Goal: Task Accomplishment & Management: Manage account settings

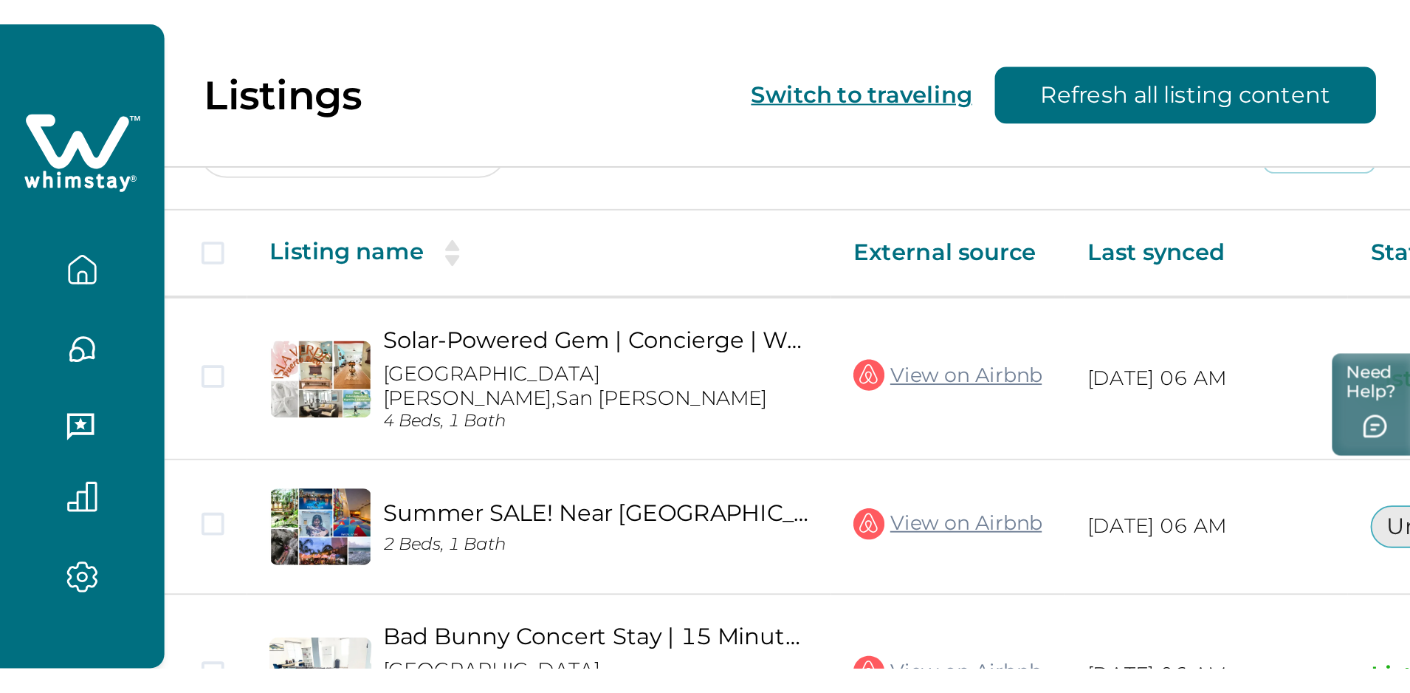
scroll to position [92, 0]
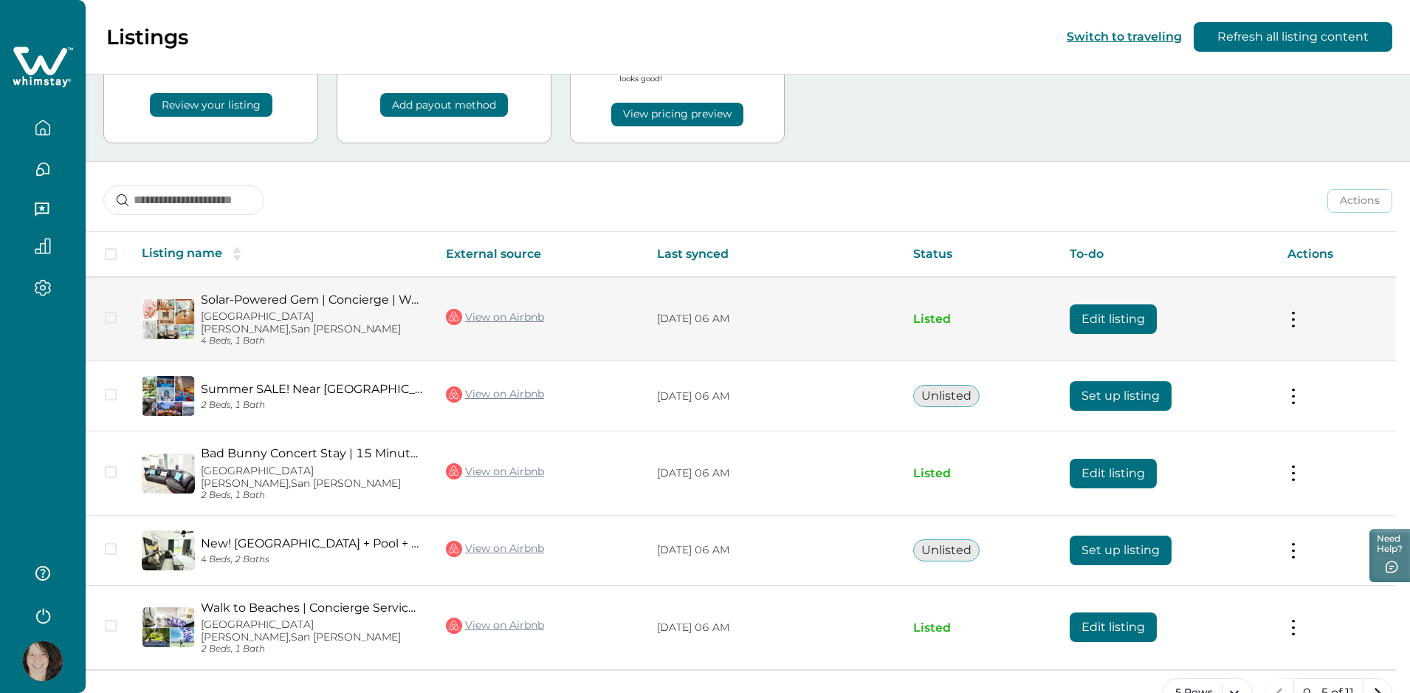
click at [734, 312] on button at bounding box center [1294, 319] width 12 height 16
click at [734, 311] on button "Edit listing" at bounding box center [1113, 319] width 87 height 30
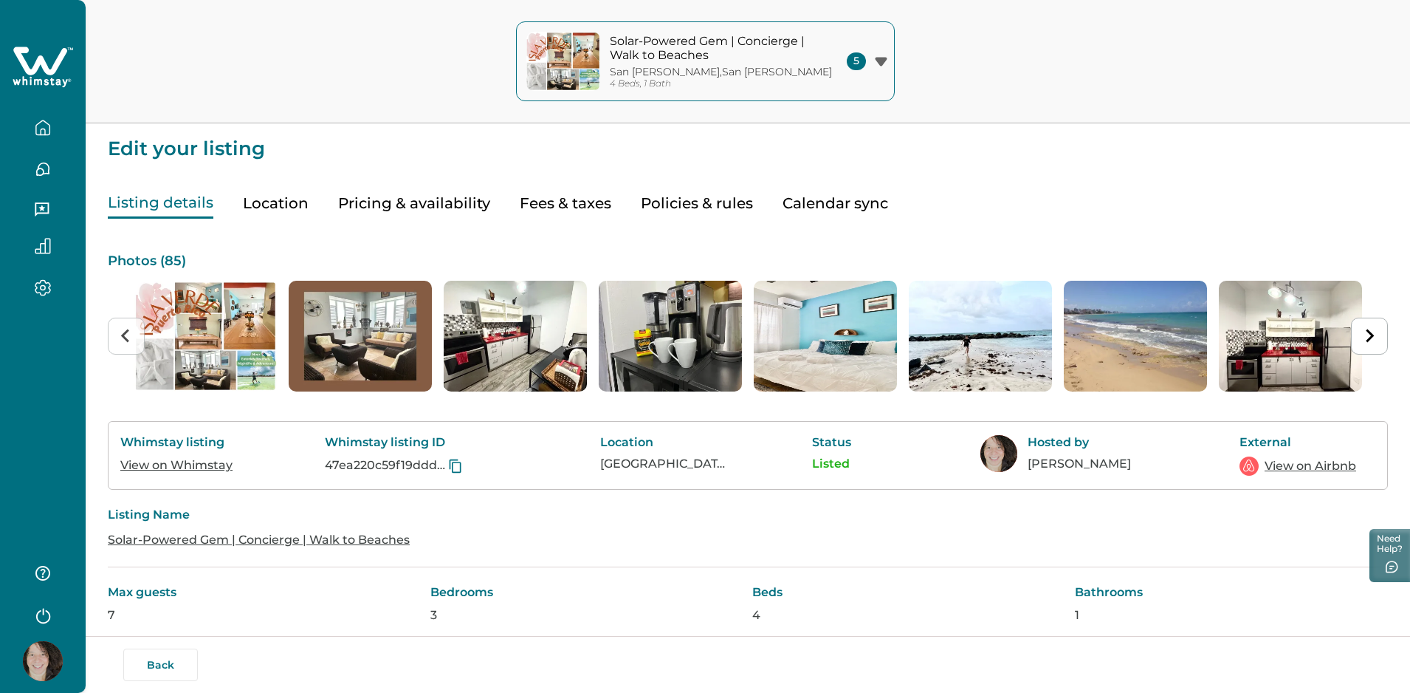
click at [438, 205] on button "Pricing & availability" at bounding box center [414, 203] width 152 height 30
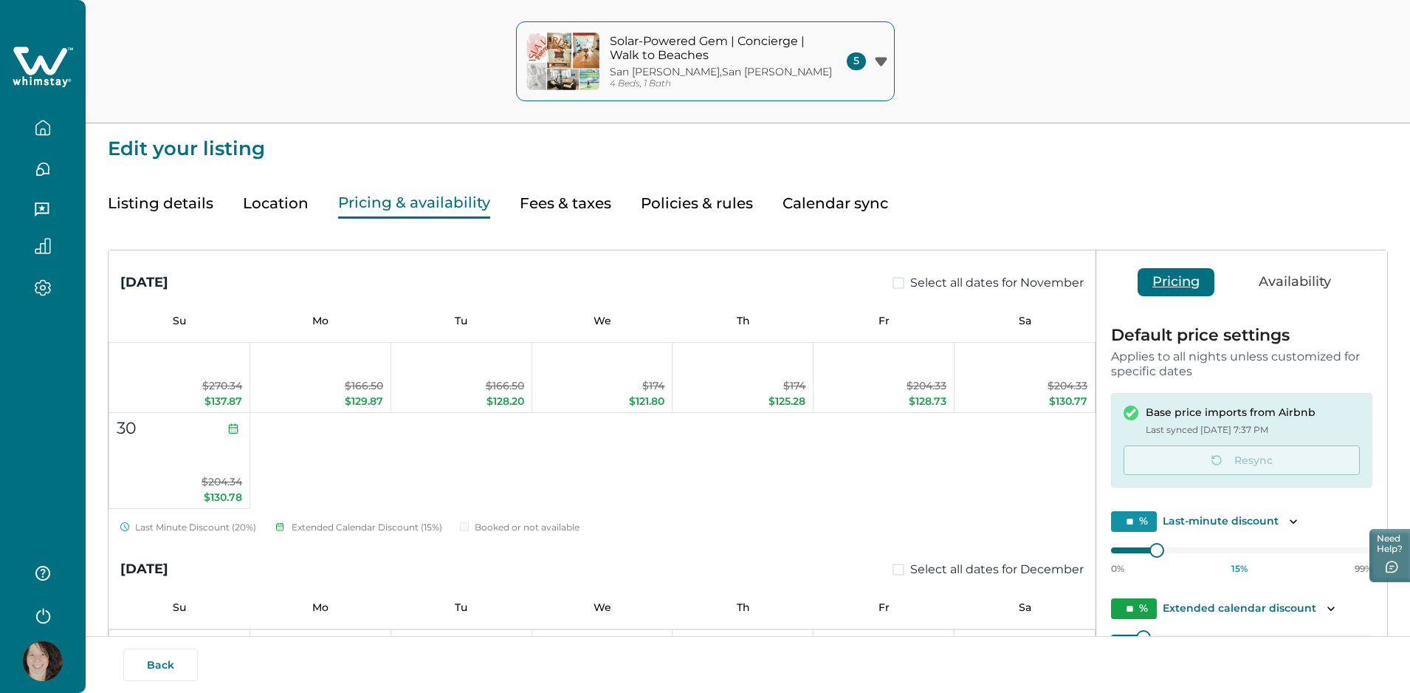
scroll to position [992, 0]
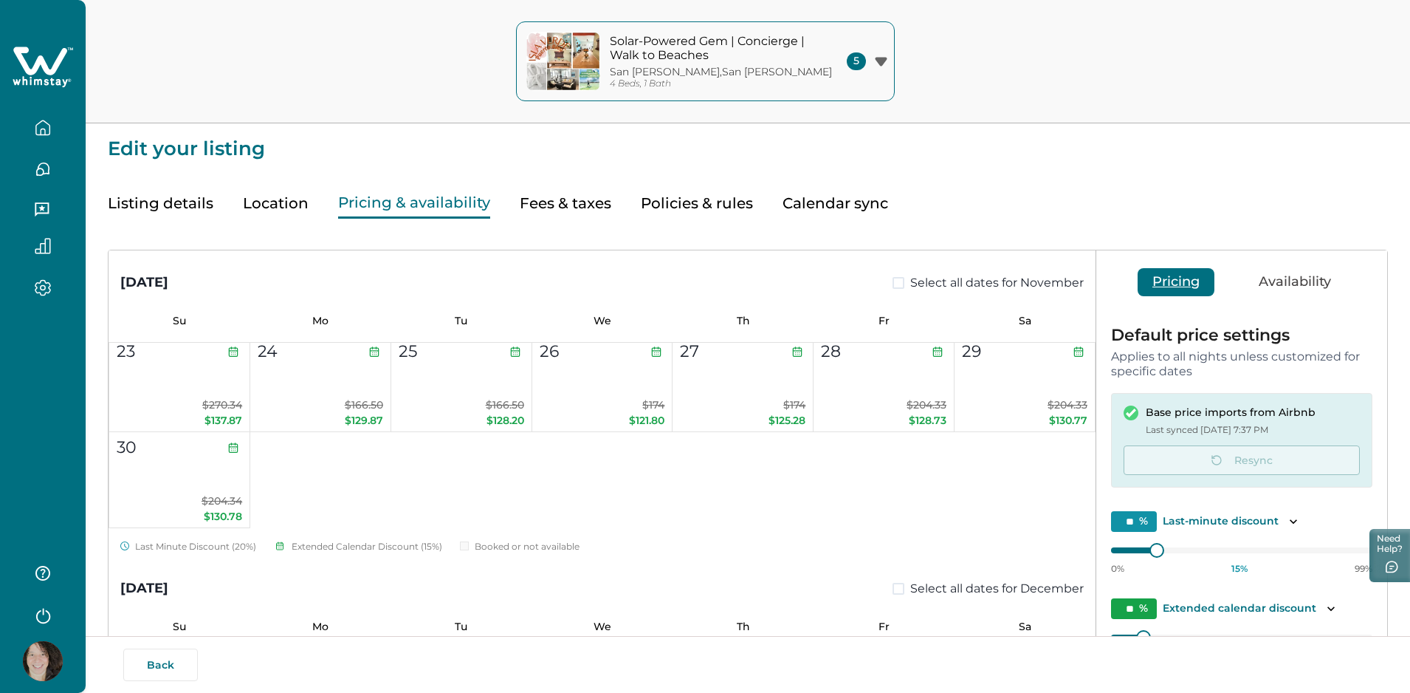
click at [734, 63] on icon "button" at bounding box center [881, 62] width 13 height 10
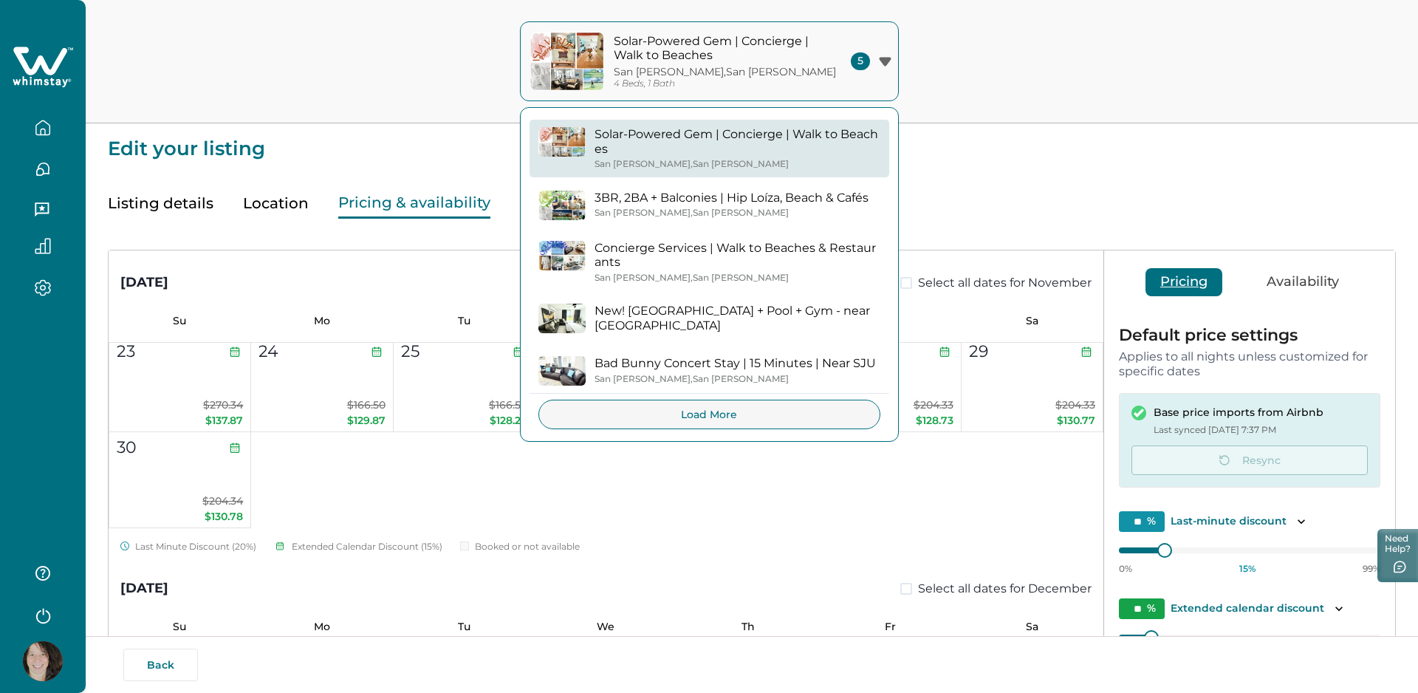
click at [734, 198] on p "3BR, 2BA + Balconies | Hip Loíza, Beach & Cafés" at bounding box center [731, 198] width 274 height 15
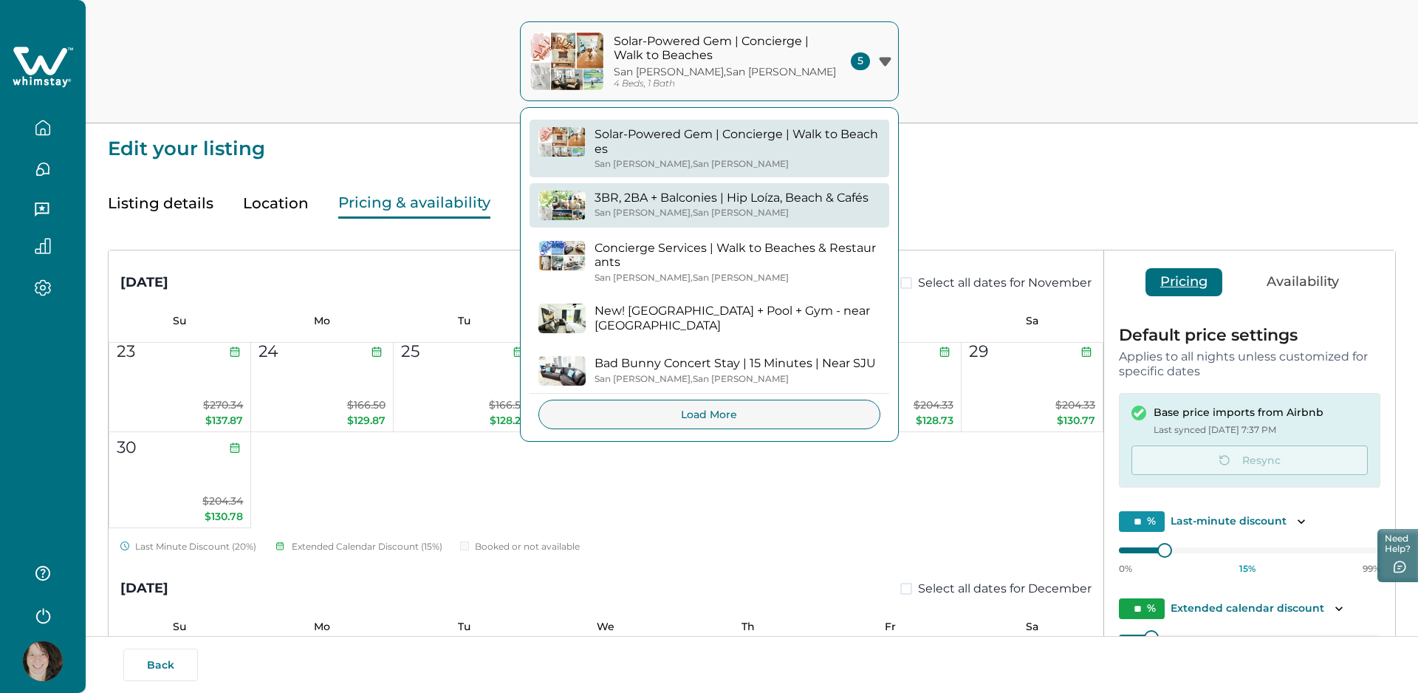
type input "*"
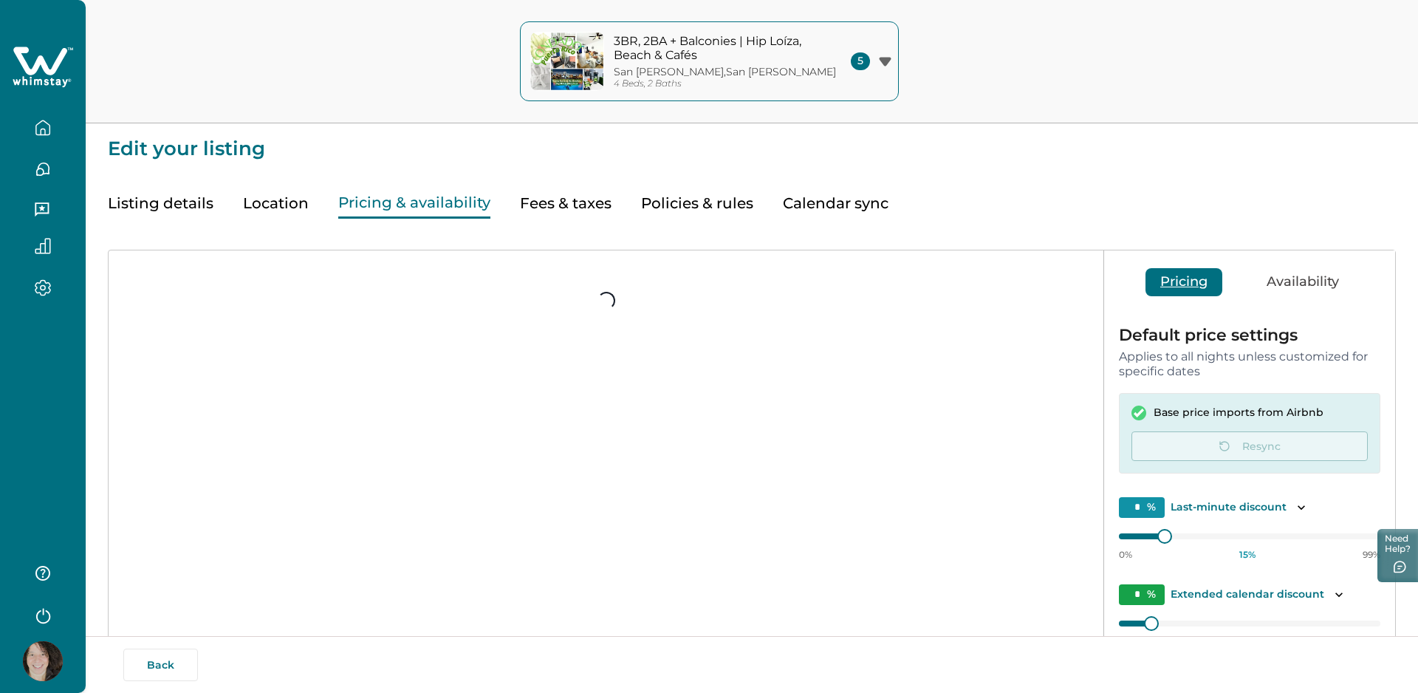
type input "**"
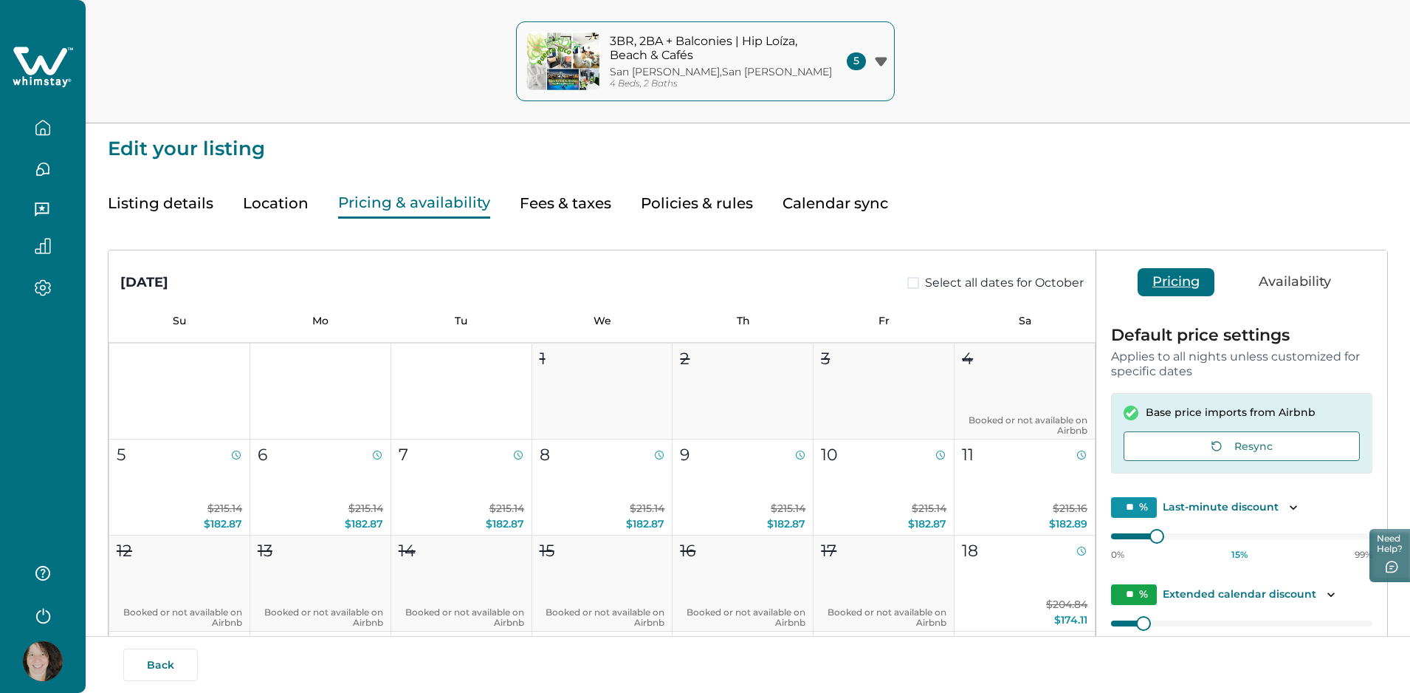
click at [583, 78] on img "button" at bounding box center [563, 61] width 74 height 59
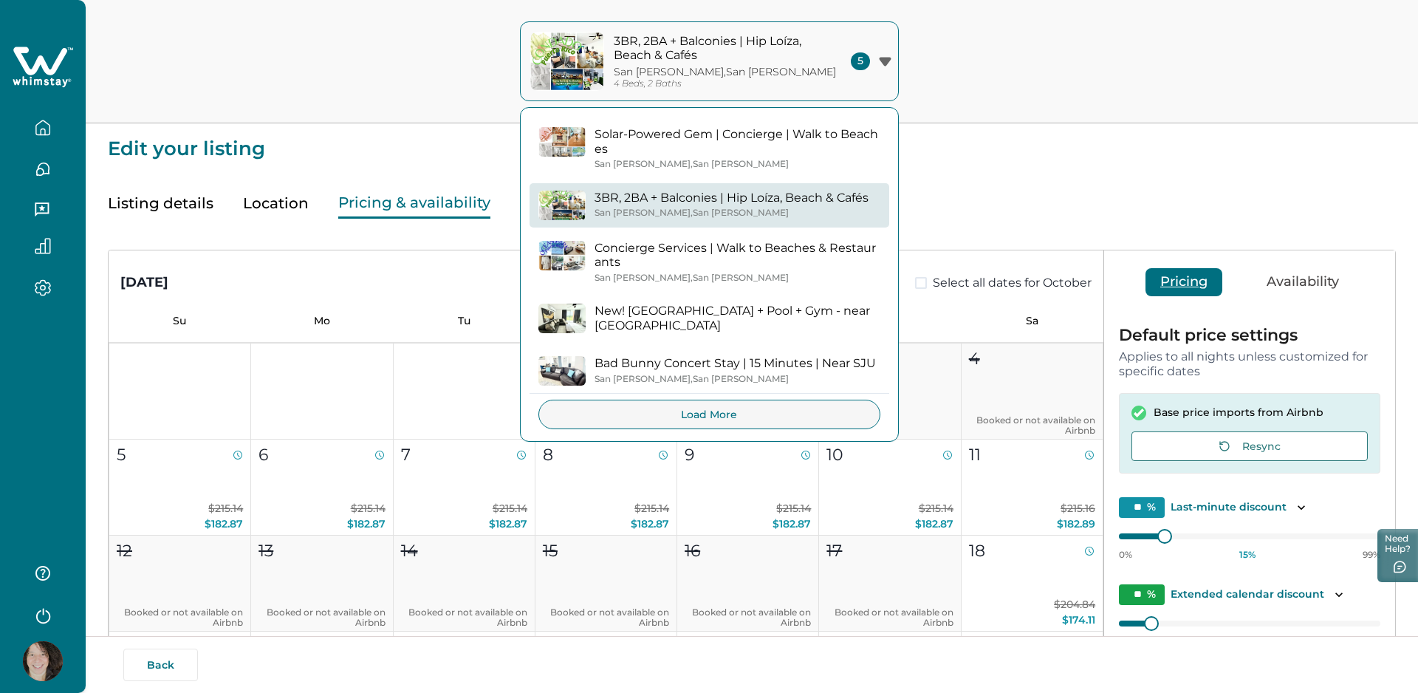
click at [734, 104] on div "3BR, 2BA + Balconies | Hip Loíza, Beach & Cafés [GEOGRAPHIC_DATA][PERSON_NAME] …" at bounding box center [709, 61] width 1418 height 123
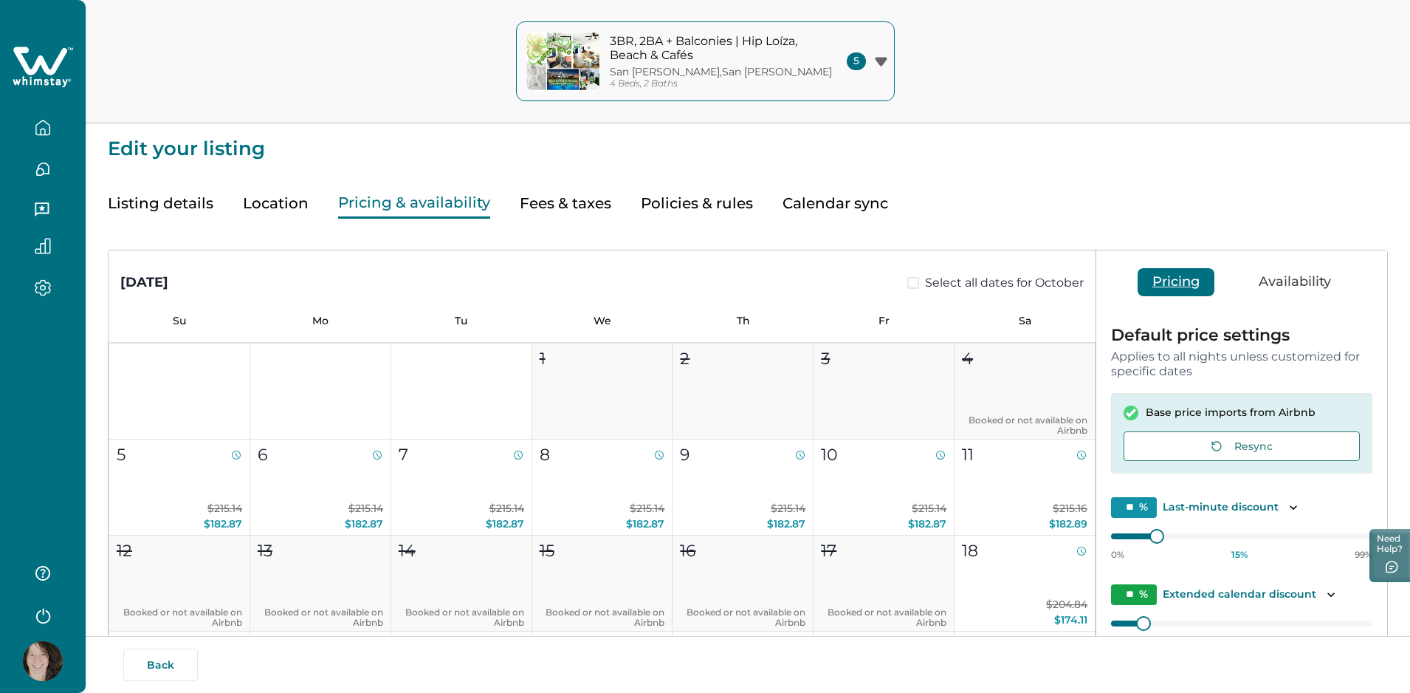
click at [680, 61] on p "3BR, 2BA + Balconies | Hip Loíza, Beach & Cafés" at bounding box center [709, 48] width 199 height 29
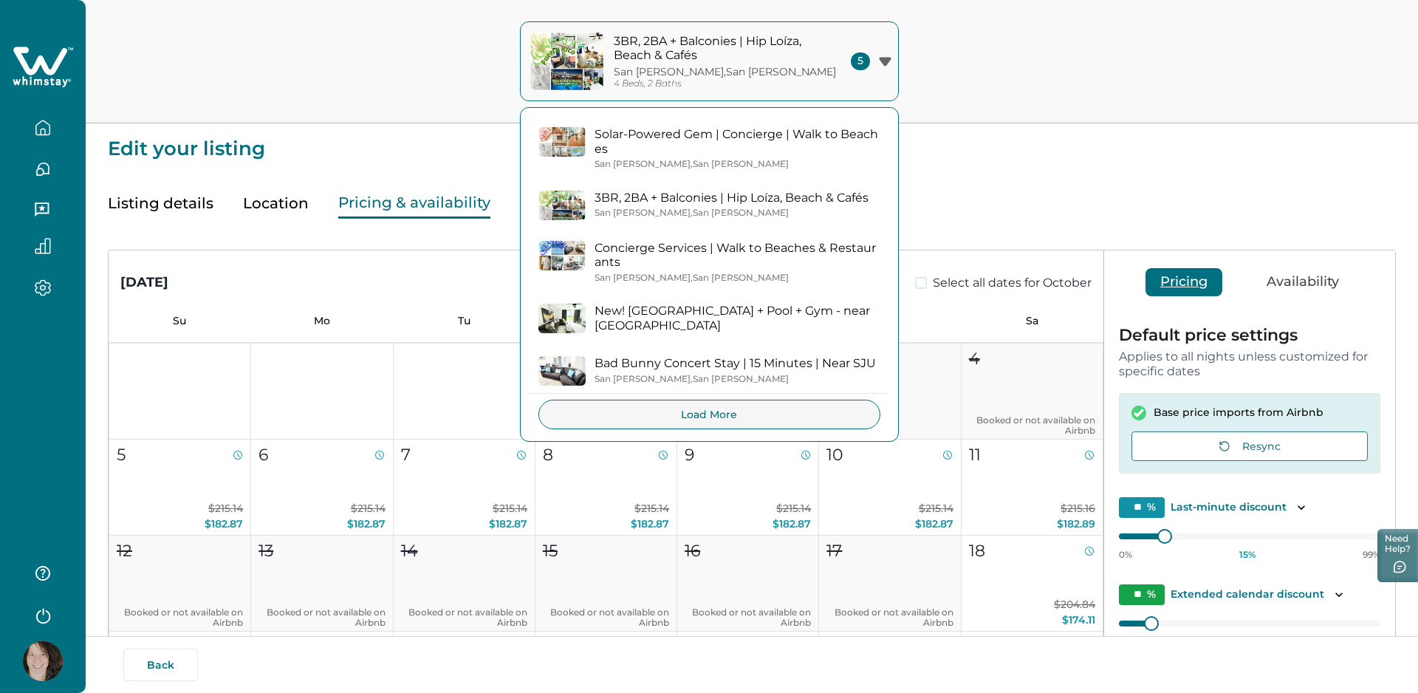
click at [734, 199] on p "3BR, 2BA + Balconies | Hip Loíza, Beach & Cafés" at bounding box center [731, 198] width 274 height 15
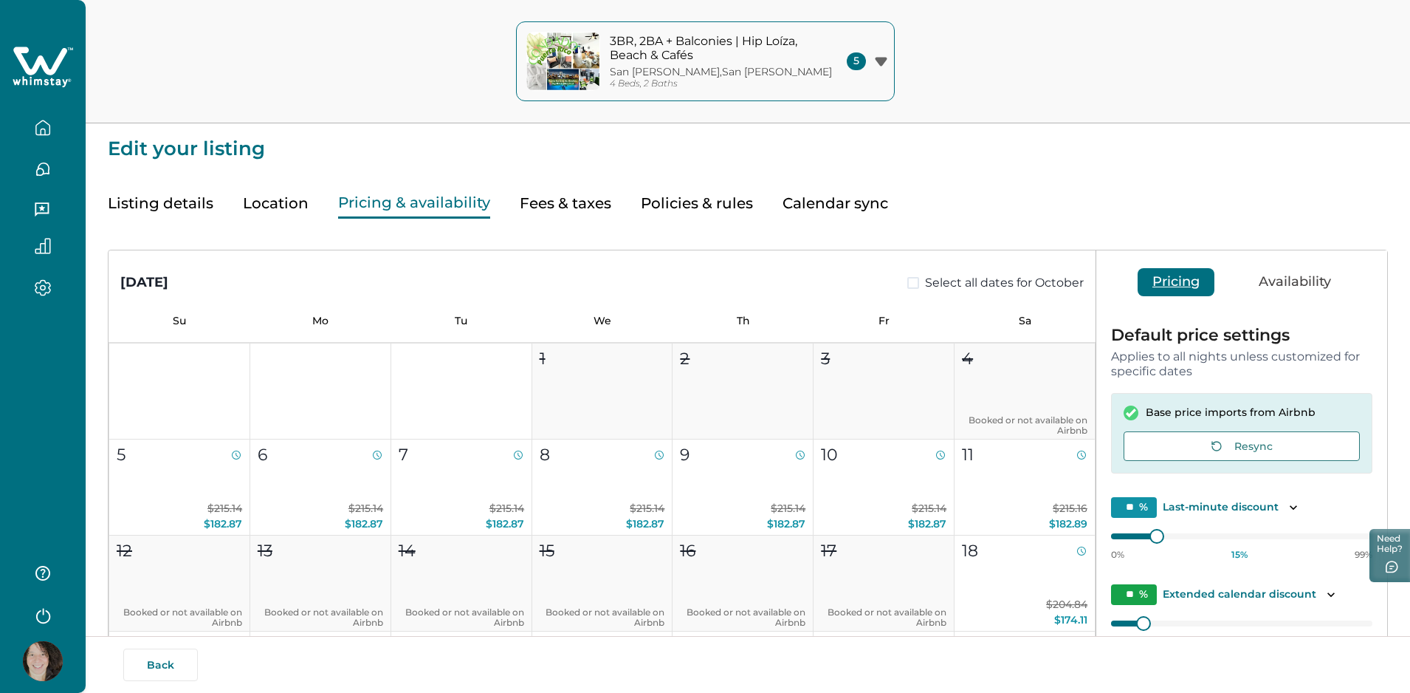
click at [188, 202] on button "Listing details" at bounding box center [161, 203] width 106 height 30
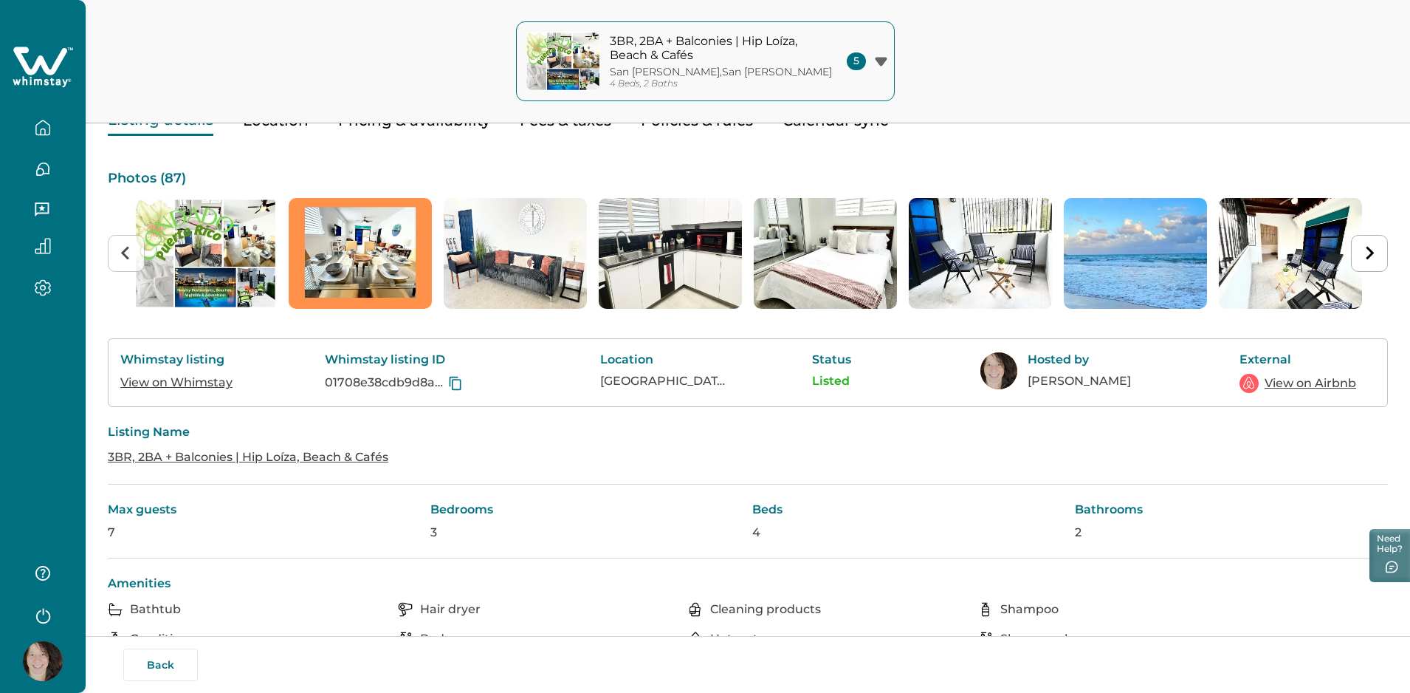
scroll to position [110, 0]
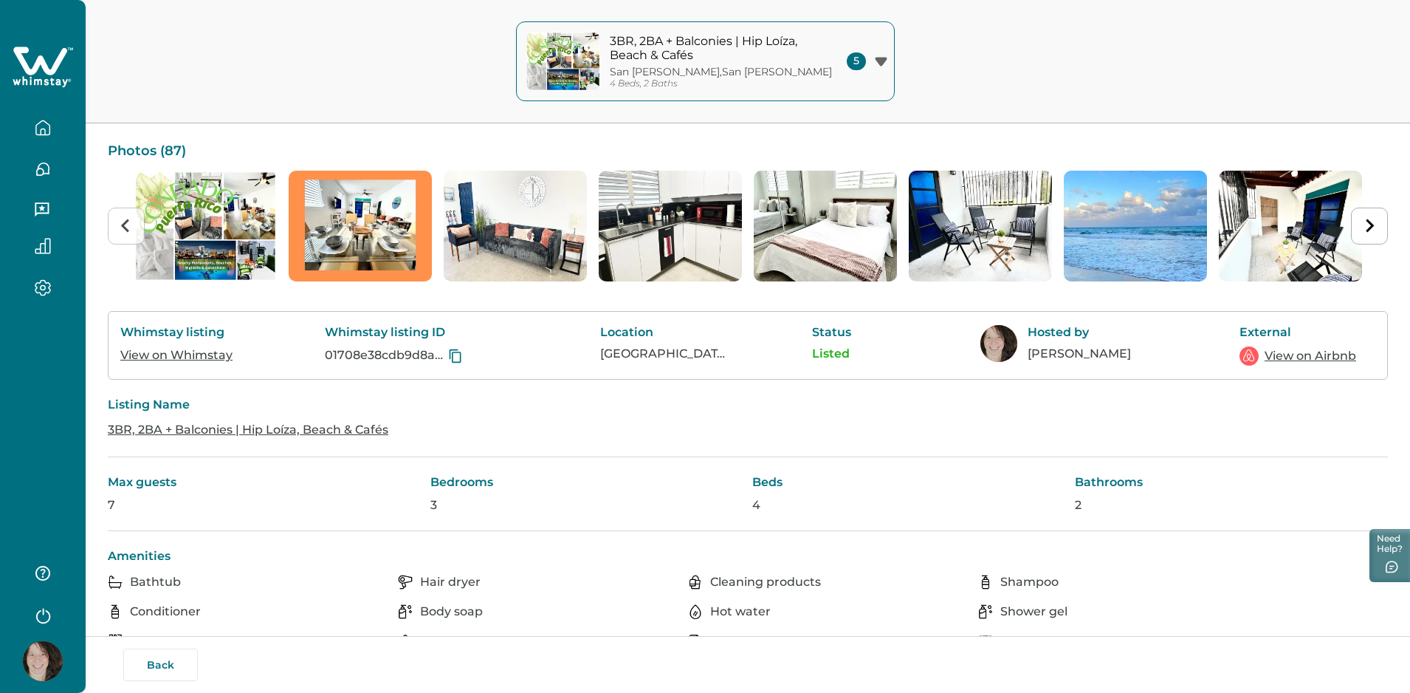
click at [295, 335] on link "3BR, 2BA + Balconies | Hip Loíza, Beach & Cafés" at bounding box center [248, 429] width 281 height 14
